Goal: Navigation & Orientation: Find specific page/section

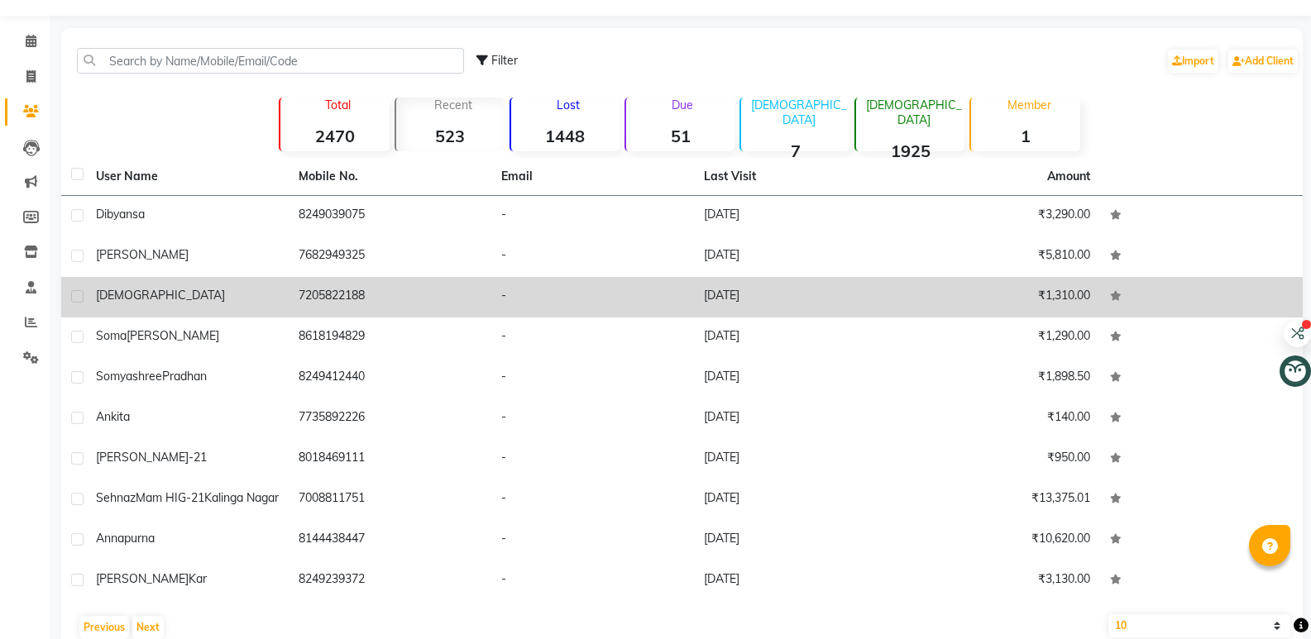
scroll to position [91, 0]
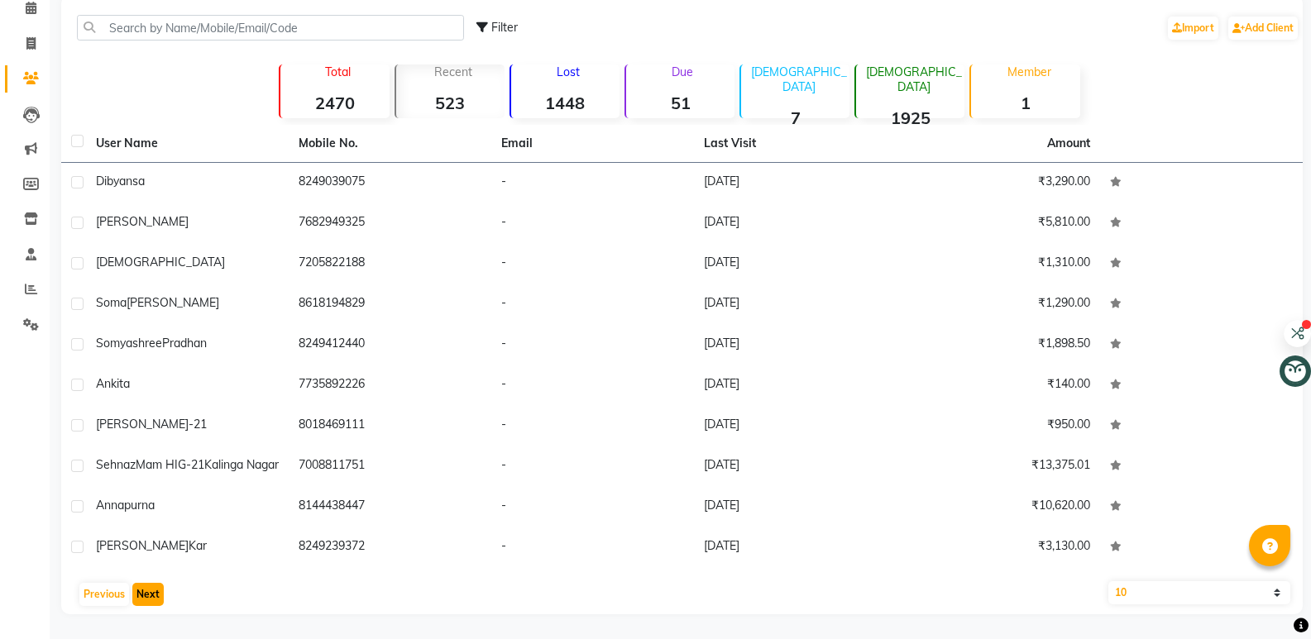
click at [137, 598] on button "Next" at bounding box center [147, 594] width 31 height 23
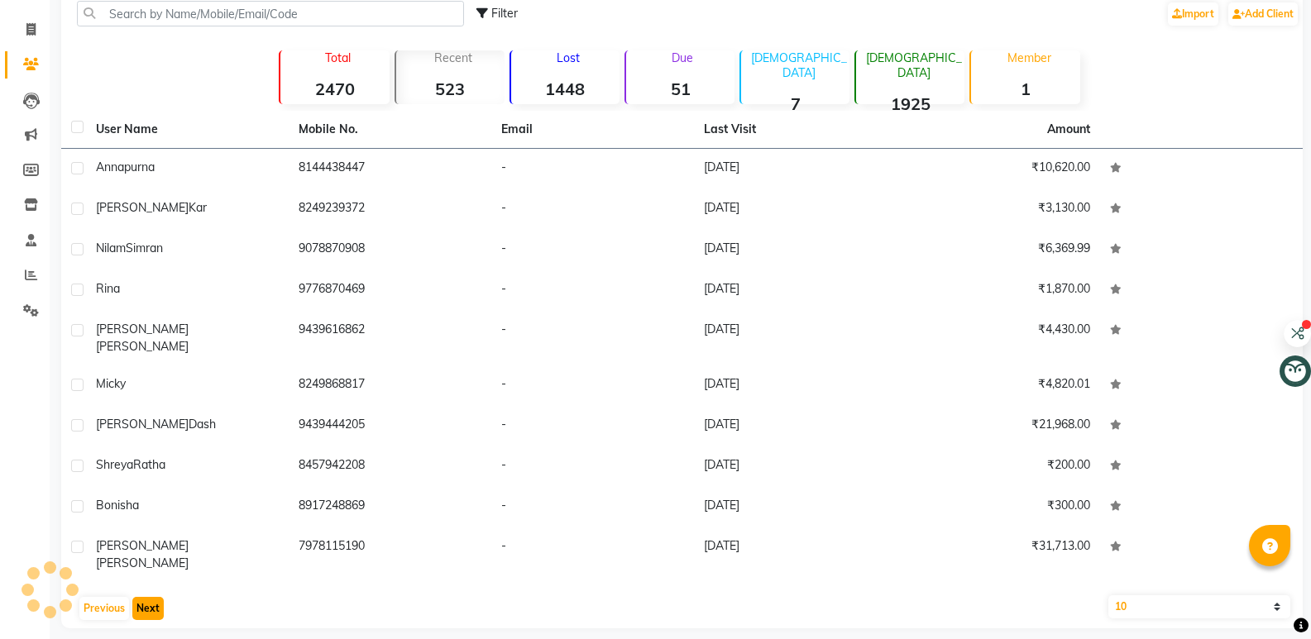
scroll to position [77, 0]
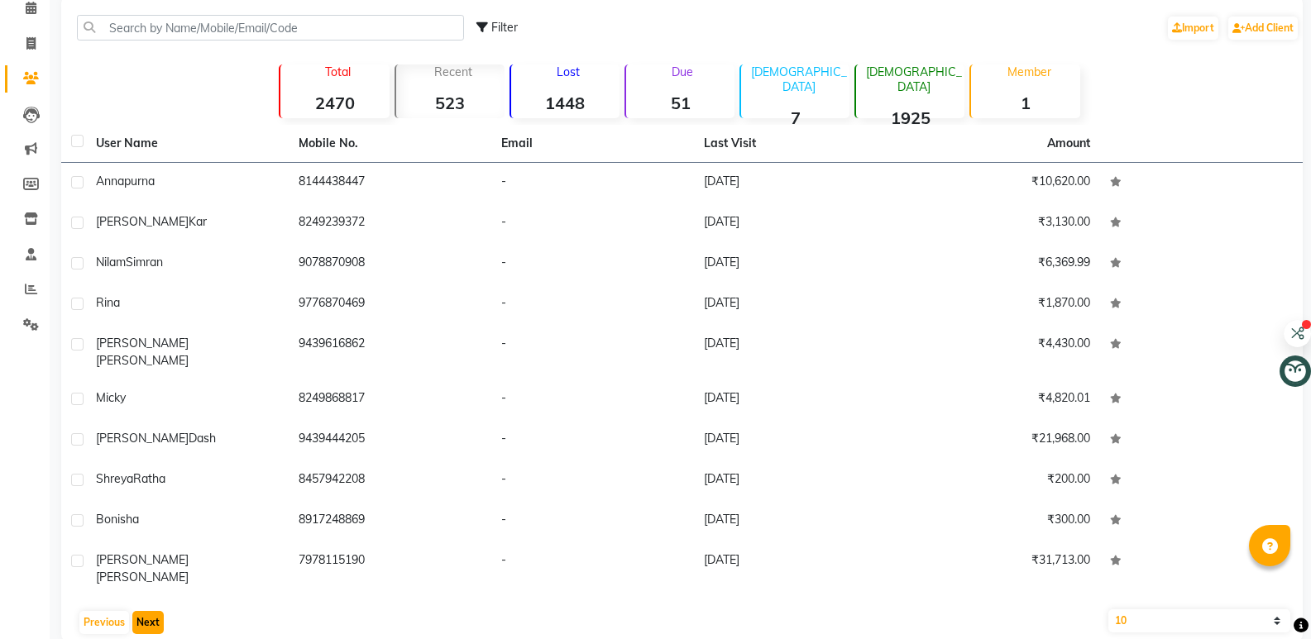
click at [137, 611] on button "Next" at bounding box center [147, 622] width 31 height 23
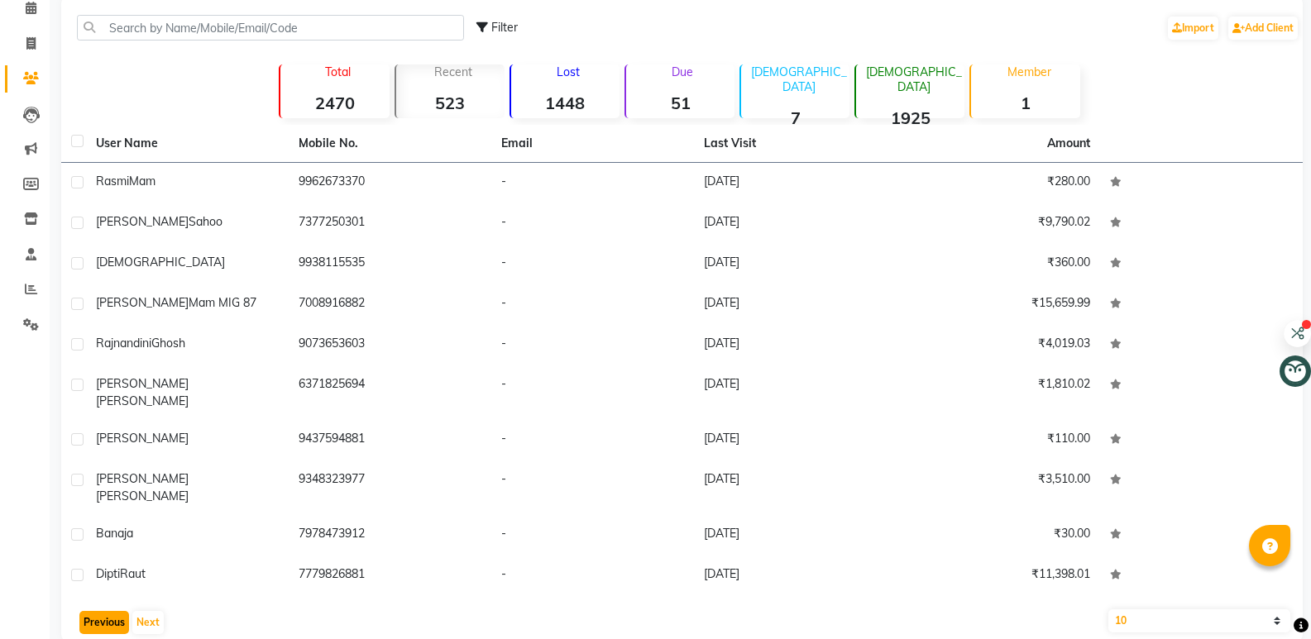
click at [100, 611] on button "Previous" at bounding box center [104, 622] width 50 height 23
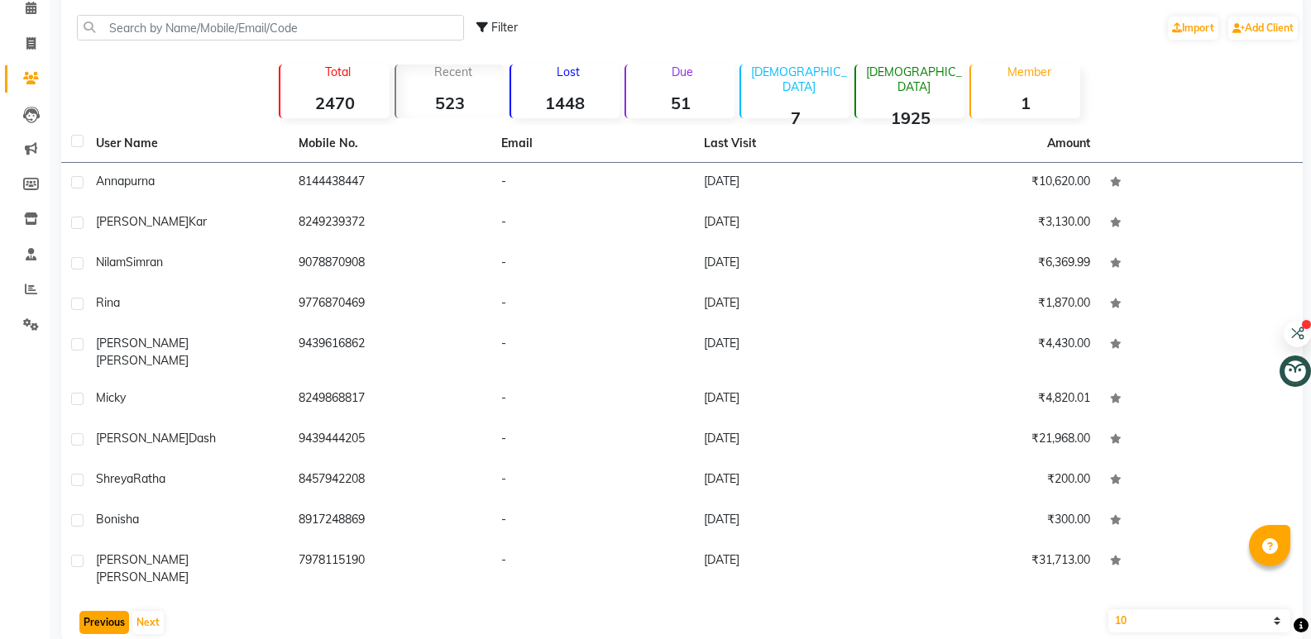
click at [100, 611] on button "Previous" at bounding box center [104, 622] width 50 height 23
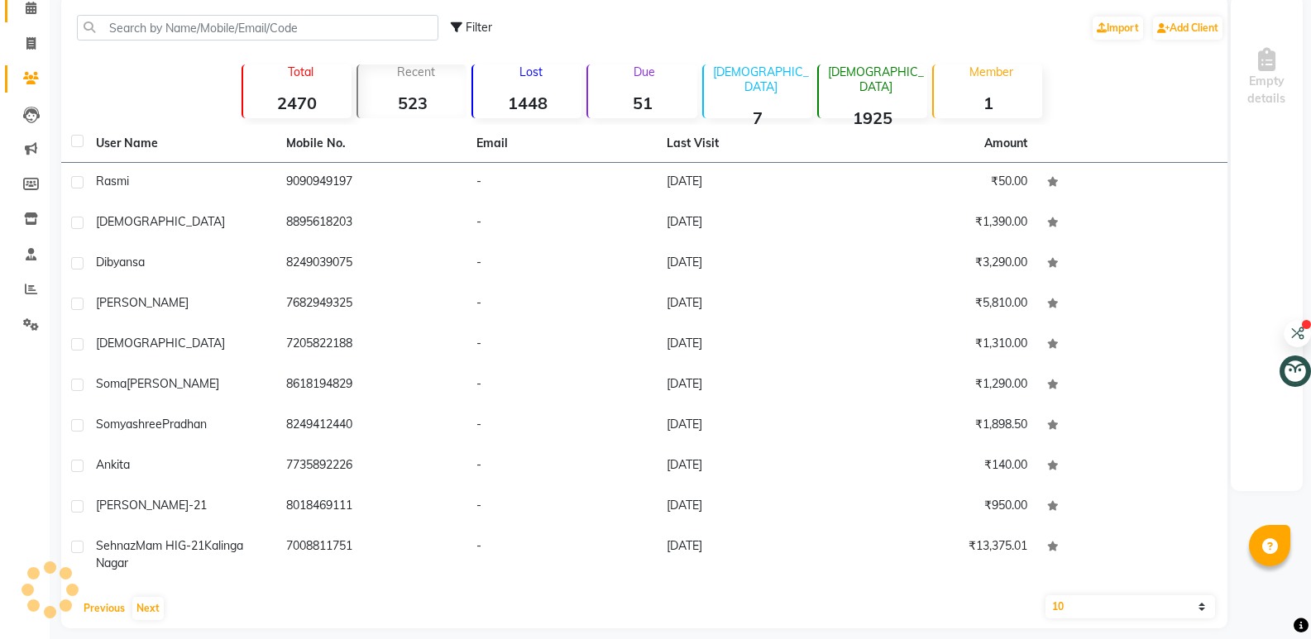
scroll to position [64, 0]
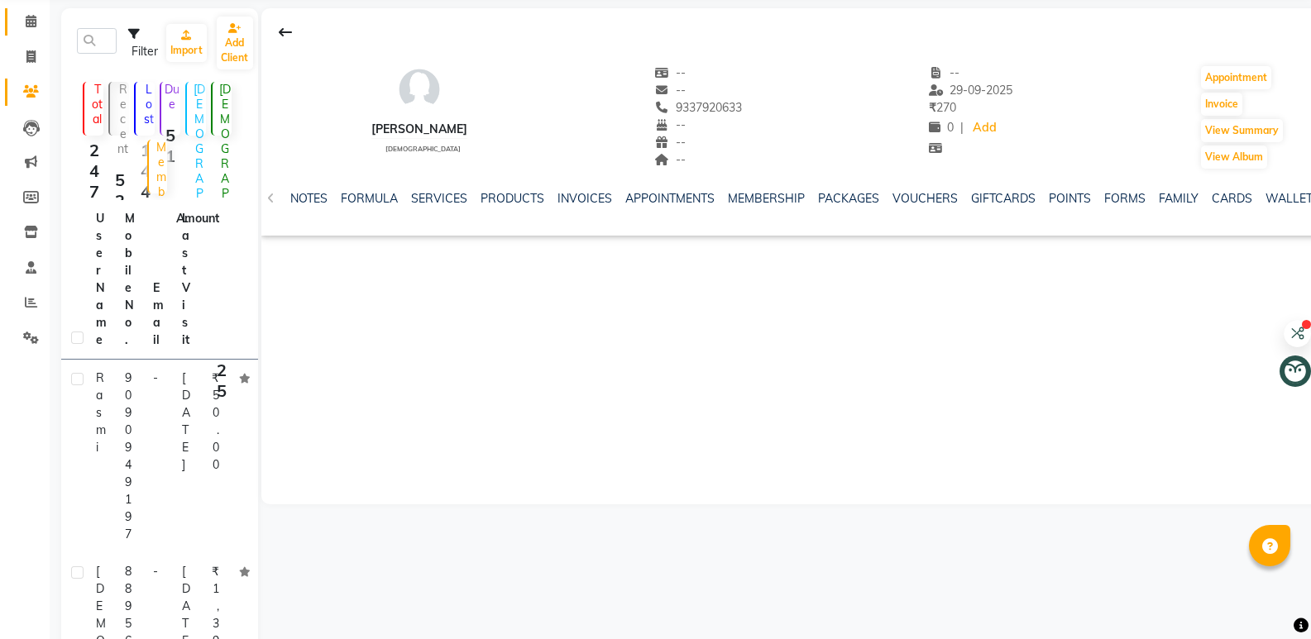
scroll to position [77, 0]
